Goal: Task Accomplishment & Management: Manage account settings

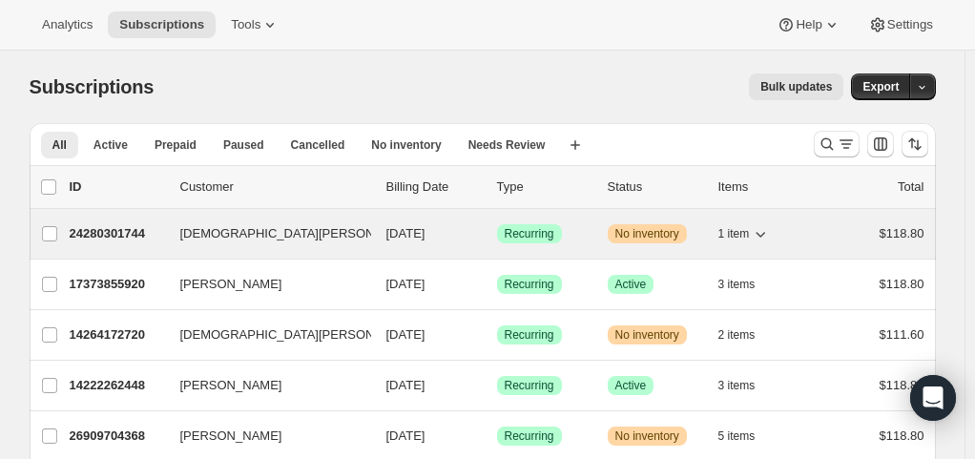
click at [742, 237] on span "1 item" at bounding box center [734, 233] width 31 height 15
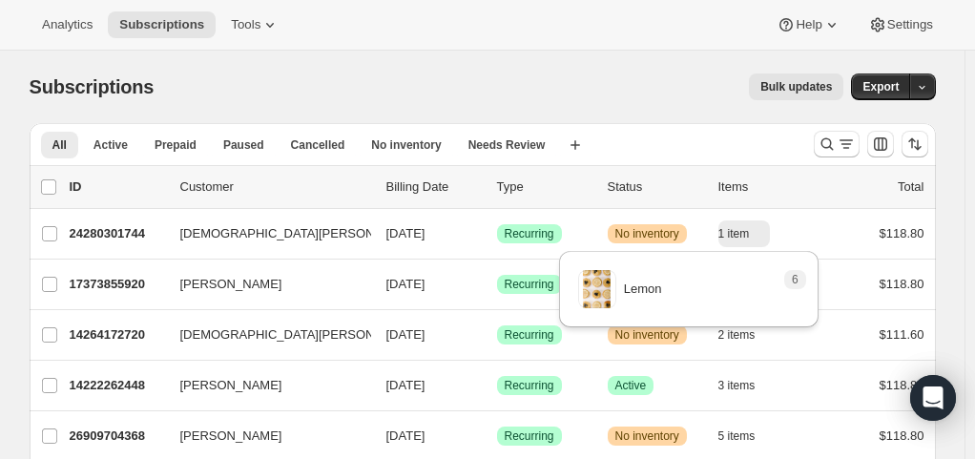
click at [666, 82] on div "Bulk updates" at bounding box center [510, 86] width 667 height 27
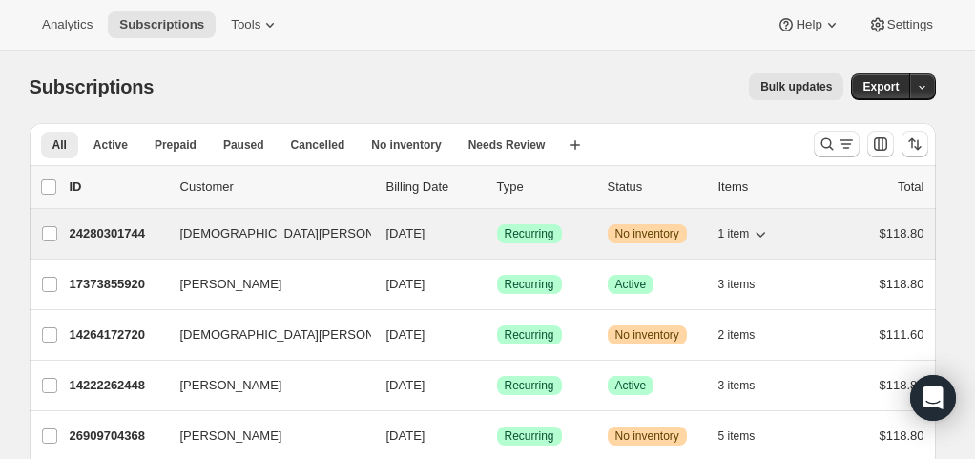
click at [230, 225] on span "[DEMOGRAPHIC_DATA][PERSON_NAME]" at bounding box center [300, 233] width 241 height 19
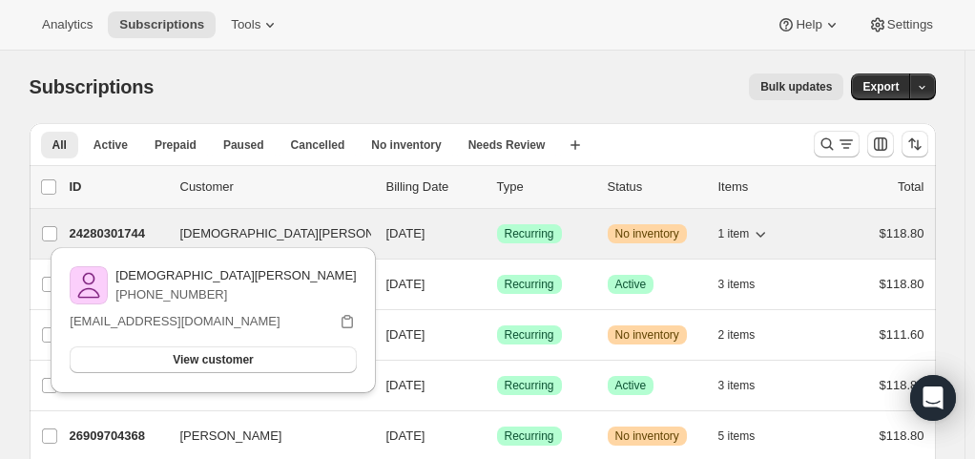
click at [230, 225] on span "[DEMOGRAPHIC_DATA][PERSON_NAME]" at bounding box center [300, 233] width 241 height 19
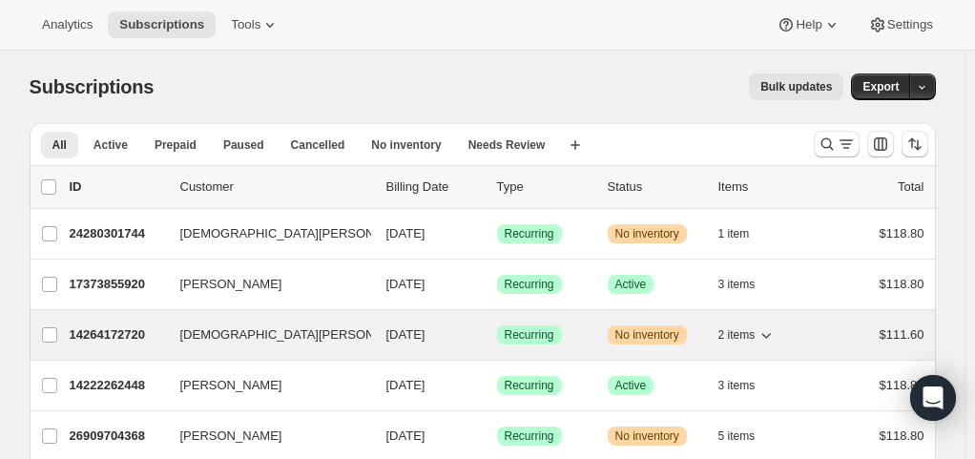
click at [764, 337] on icon "button" at bounding box center [766, 334] width 19 height 19
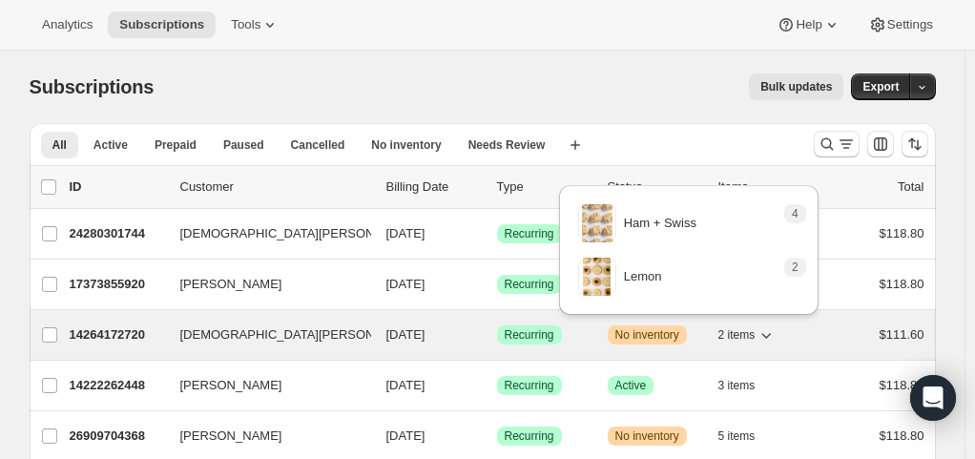
click at [764, 337] on icon "button" at bounding box center [766, 334] width 19 height 19
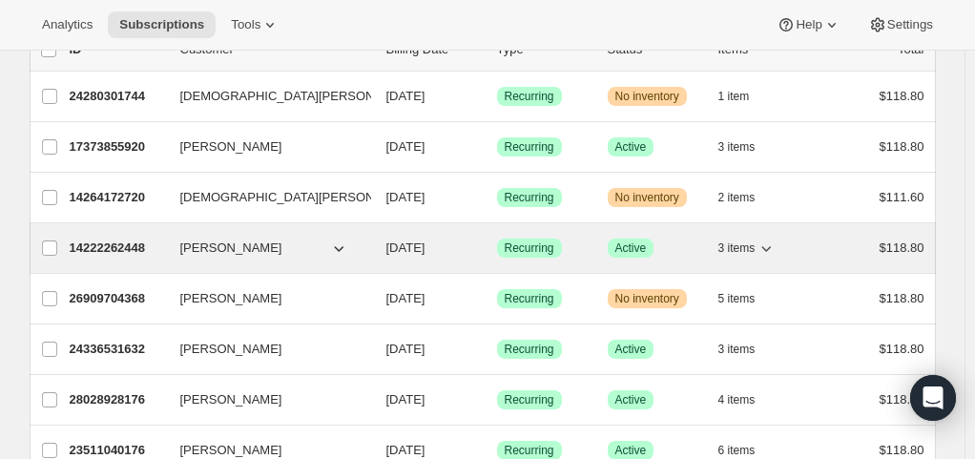
scroll to position [149, 0]
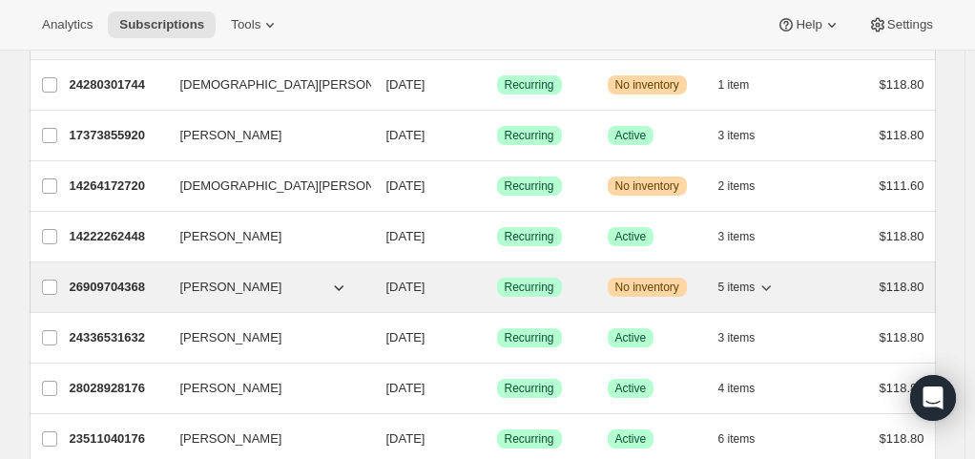
click at [756, 286] on span "5 items" at bounding box center [737, 287] width 37 height 15
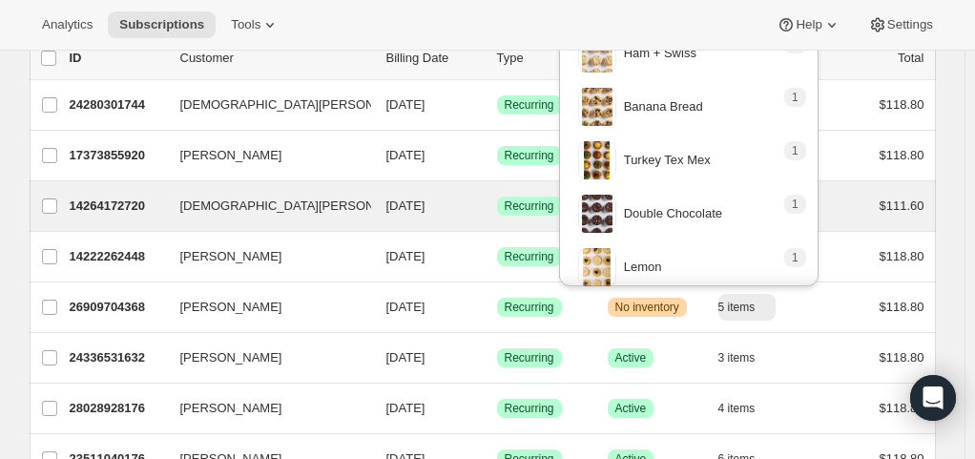
scroll to position [0, 0]
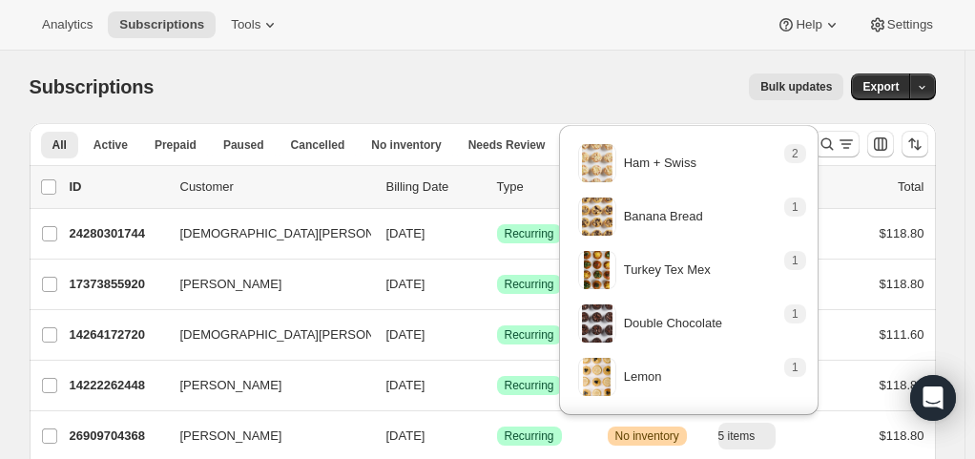
click at [663, 86] on div "Bulk updates" at bounding box center [510, 86] width 667 height 27
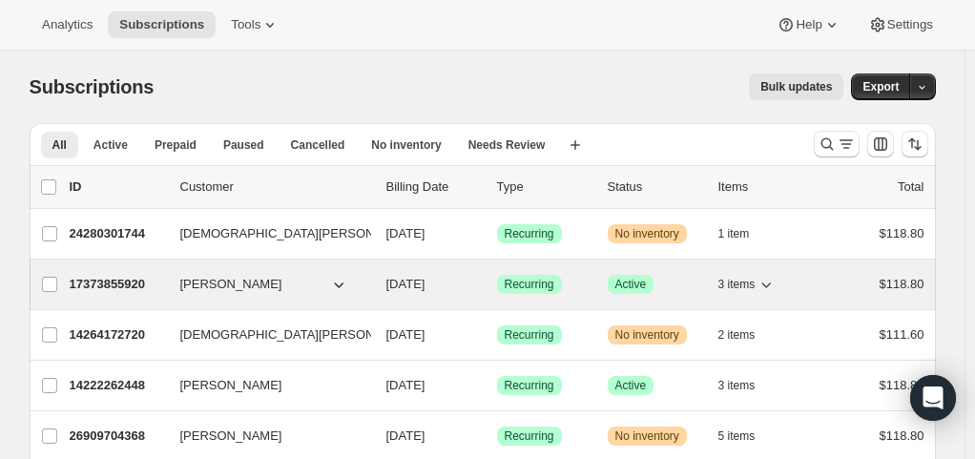
click at [337, 283] on icon "button" at bounding box center [338, 284] width 19 height 19
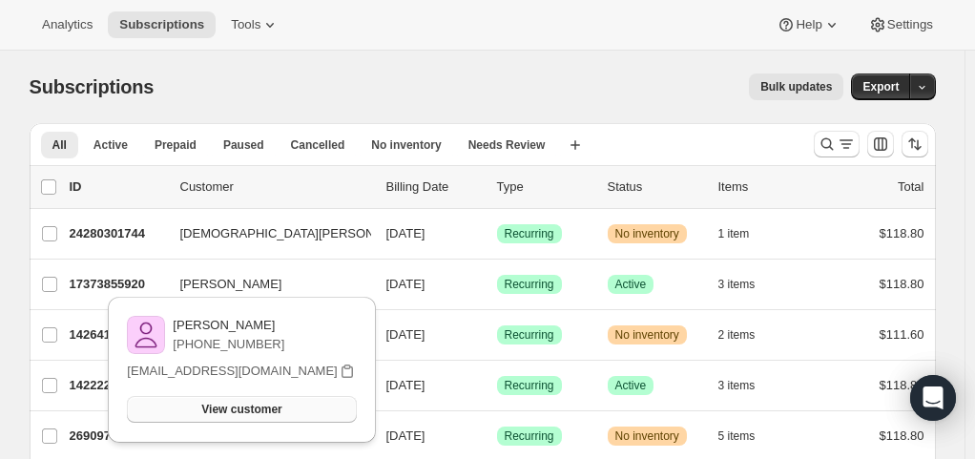
click at [246, 409] on span "View customer" at bounding box center [241, 409] width 80 height 15
click at [670, 84] on div "Bulk updates" at bounding box center [510, 86] width 667 height 27
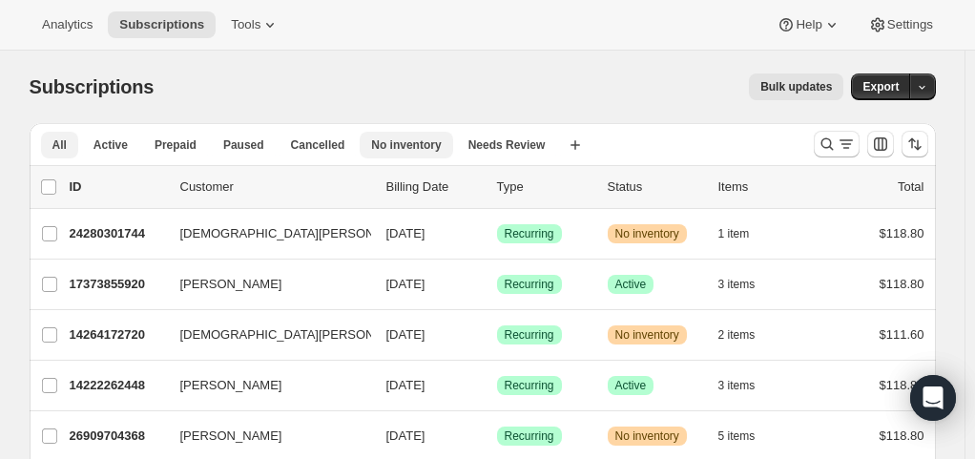
click at [385, 141] on span "No inventory" at bounding box center [406, 144] width 70 height 15
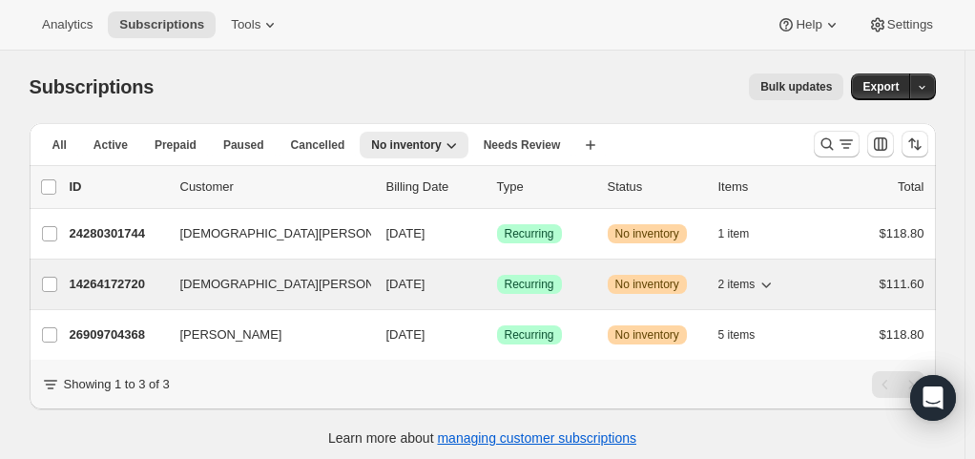
click at [477, 271] on div "14264172720 [DEMOGRAPHIC_DATA][PERSON_NAME] [DATE] Success Recurring Warning No…" at bounding box center [497, 284] width 855 height 27
